Goal: Navigation & Orientation: Find specific page/section

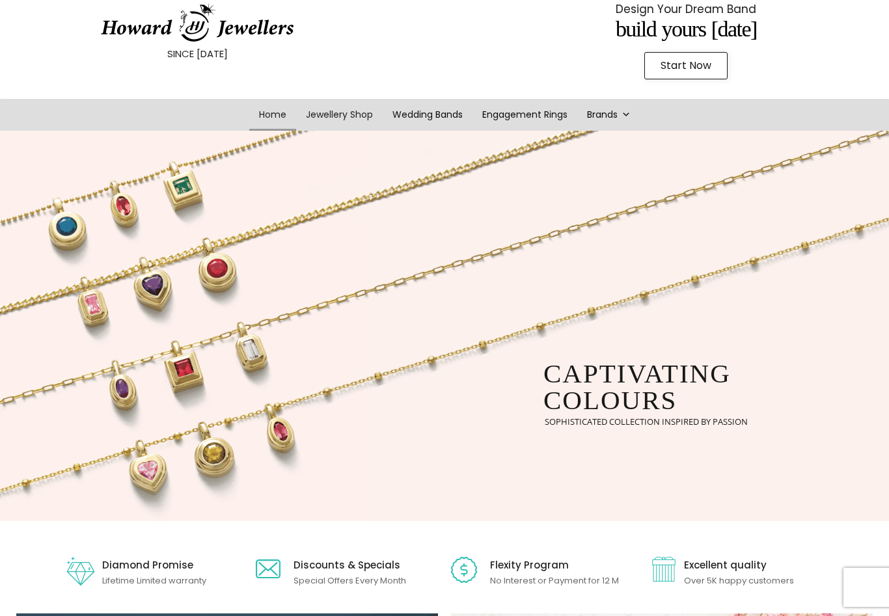
click at [337, 105] on link "Jewellery Shop" at bounding box center [339, 115] width 87 height 32
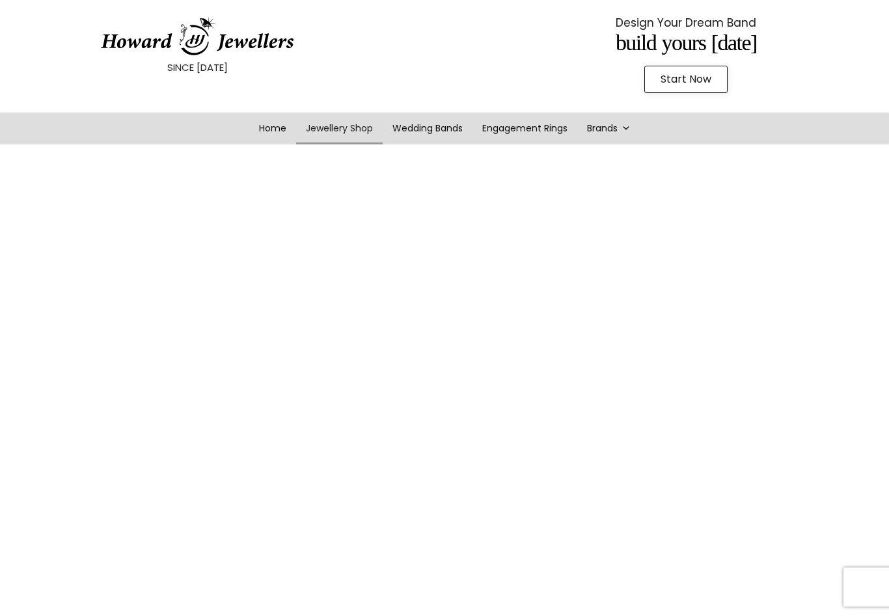
scroll to position [37, 0]
click at [249, 116] on link "Home" at bounding box center [272, 129] width 47 height 32
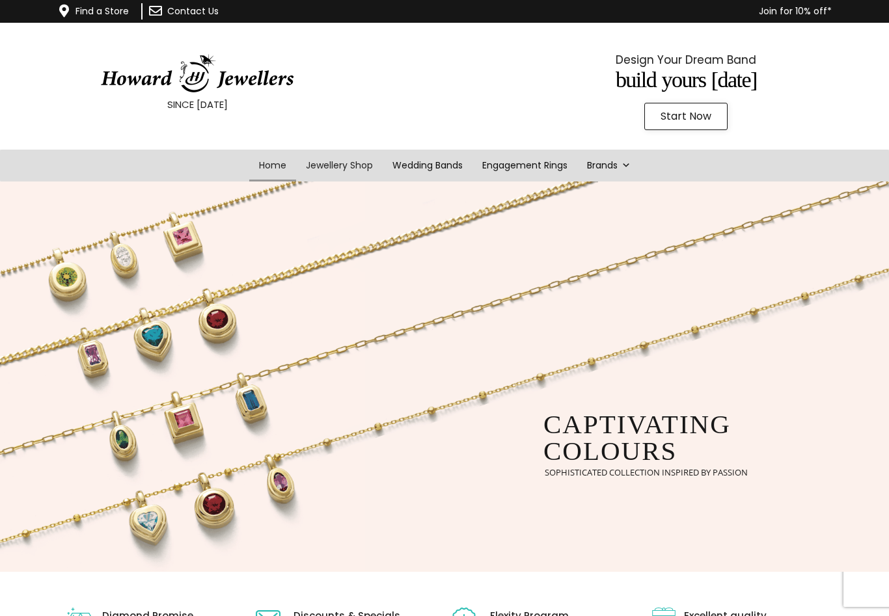
click at [320, 164] on link "Jewellery Shop" at bounding box center [339, 166] width 87 height 32
